Goal: Find contact information: Find contact information

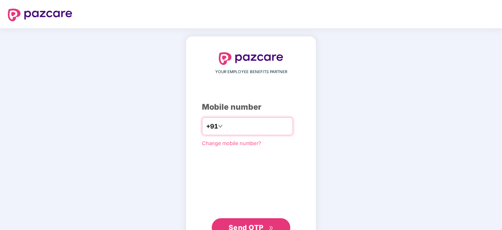
click at [252, 129] on input "number" at bounding box center [256, 126] width 64 height 13
type input "**********"
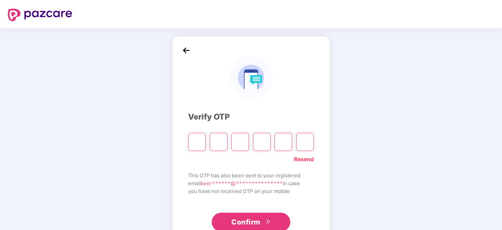
type input "*"
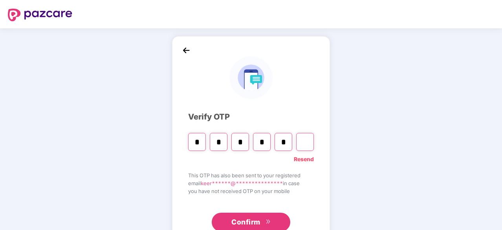
type input "*"
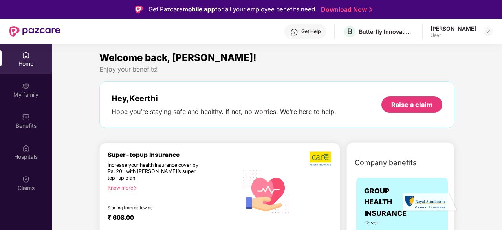
click at [309, 33] on div "Get Help" at bounding box center [310, 31] width 19 height 6
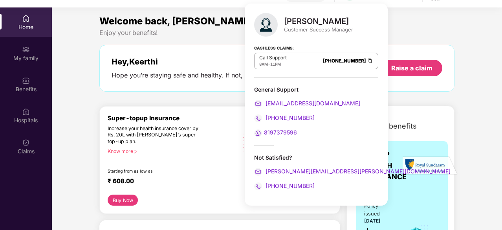
scroll to position [40, 0]
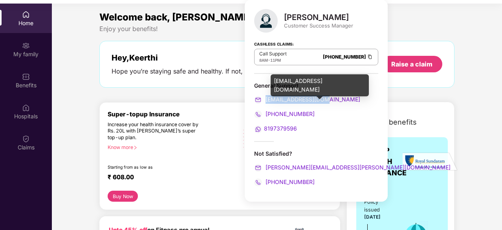
drag, startPoint x: 326, startPoint y: 94, endPoint x: 265, endPoint y: 100, distance: 61.6
click at [265, 100] on div "General Support [EMAIL_ADDRESS][DOMAIN_NAME] [PHONE_NUMBER] 8197379596" at bounding box center [316, 107] width 124 height 51
copy span "[EMAIL_ADDRESS][DOMAIN_NAME]"
